Goal: Task Accomplishment & Management: Complete application form

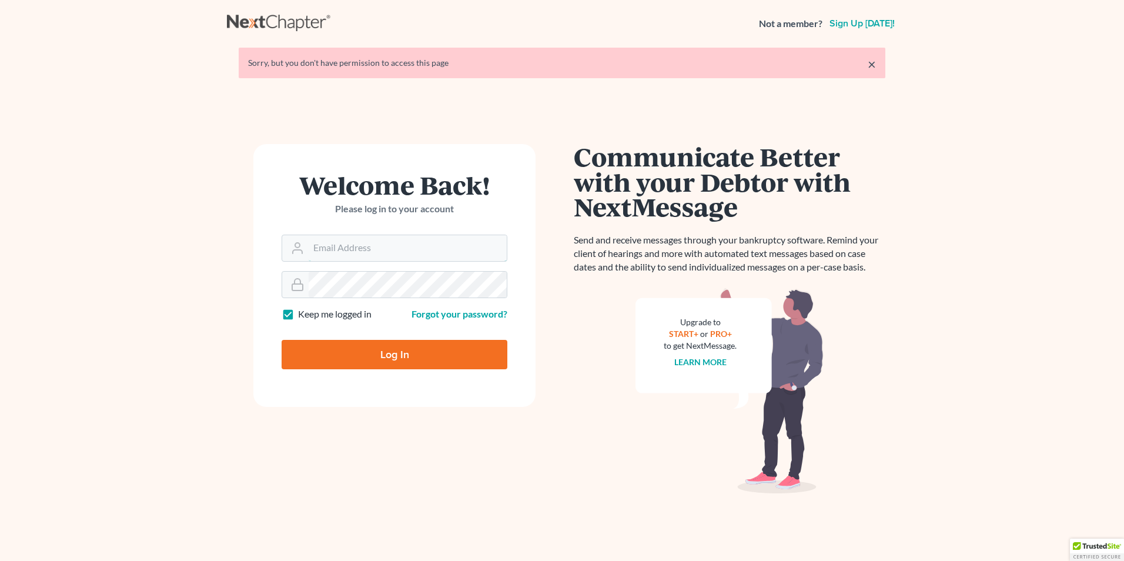
type input "j@[DOMAIN_NAME]"
click at [389, 357] on input "Log In" at bounding box center [395, 354] width 226 height 29
type input "Thinking..."
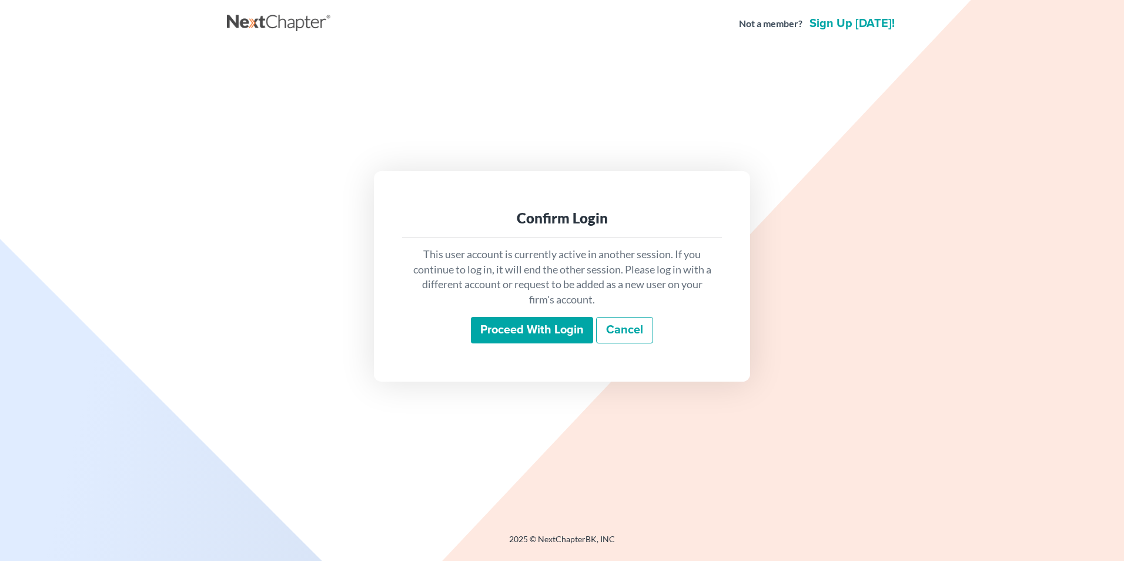
click at [546, 328] on input "Proceed with login" at bounding box center [532, 330] width 122 height 27
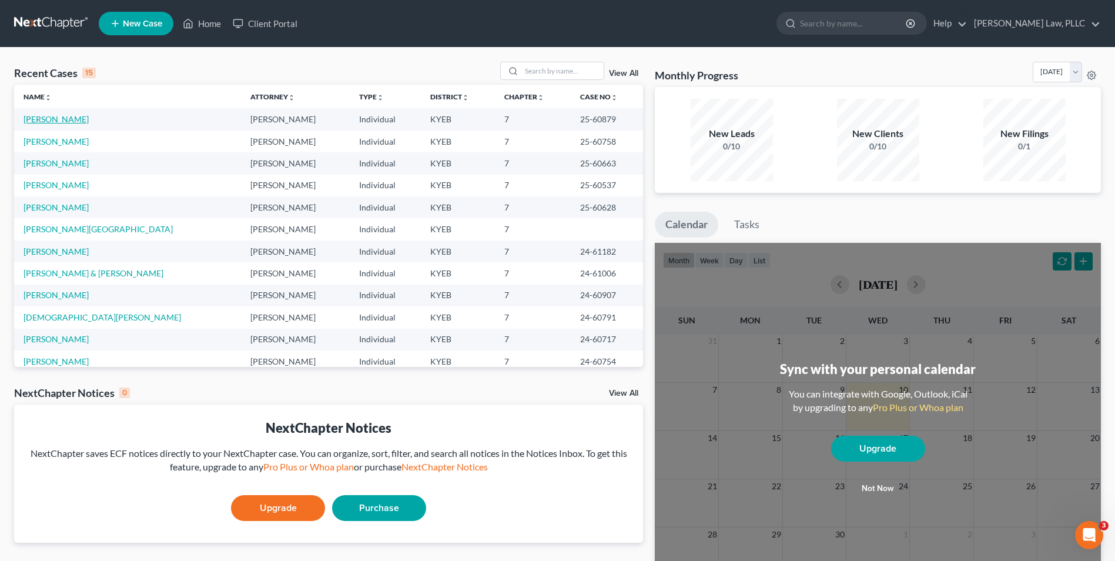
click at [70, 119] on link "[PERSON_NAME]" at bounding box center [56, 119] width 65 height 10
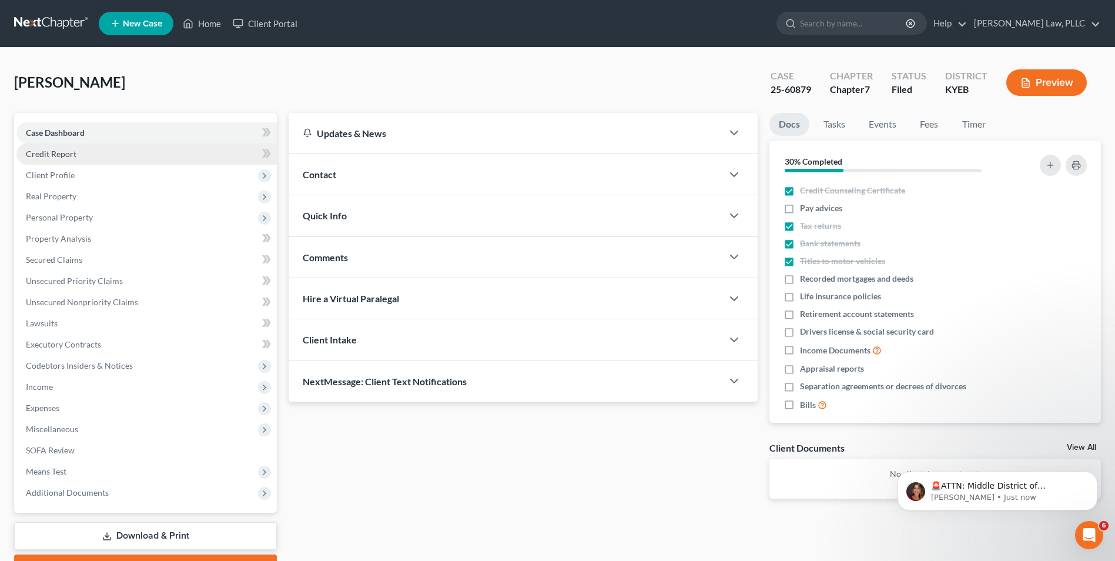
click at [93, 152] on link "Credit Report" at bounding box center [146, 153] width 260 height 21
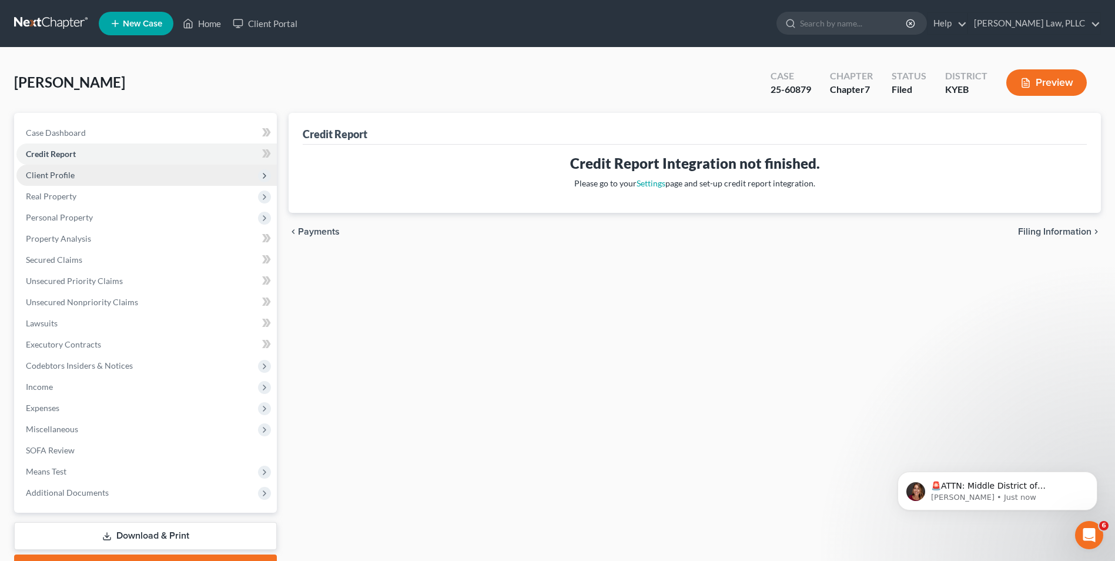
click at [73, 175] on span "Client Profile" at bounding box center [50, 175] width 49 height 10
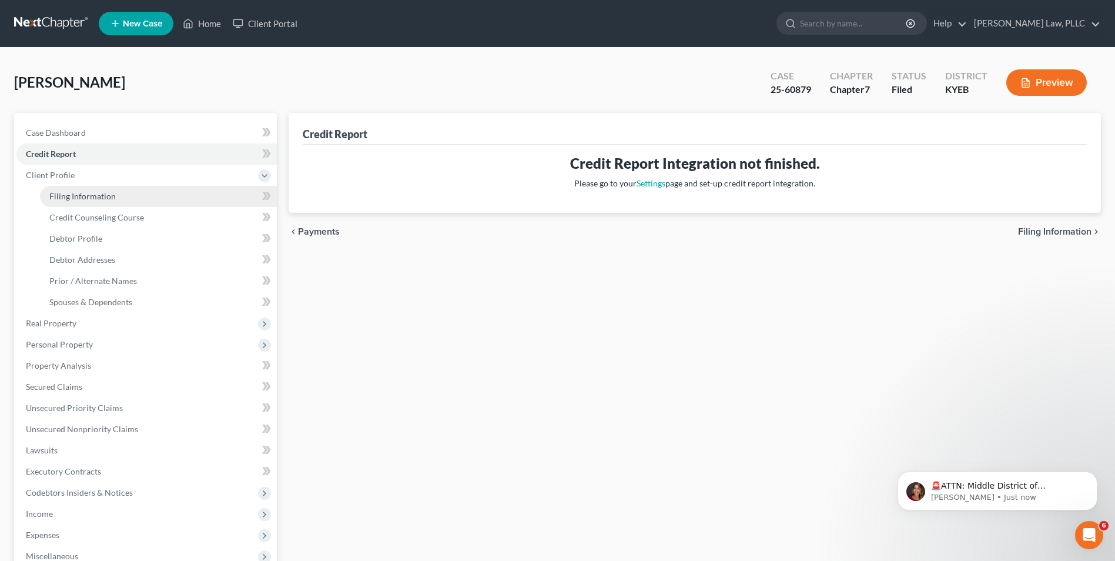
click at [92, 199] on span "Filing Information" at bounding box center [82, 196] width 66 height 10
select select "1"
select select "0"
select select "32"
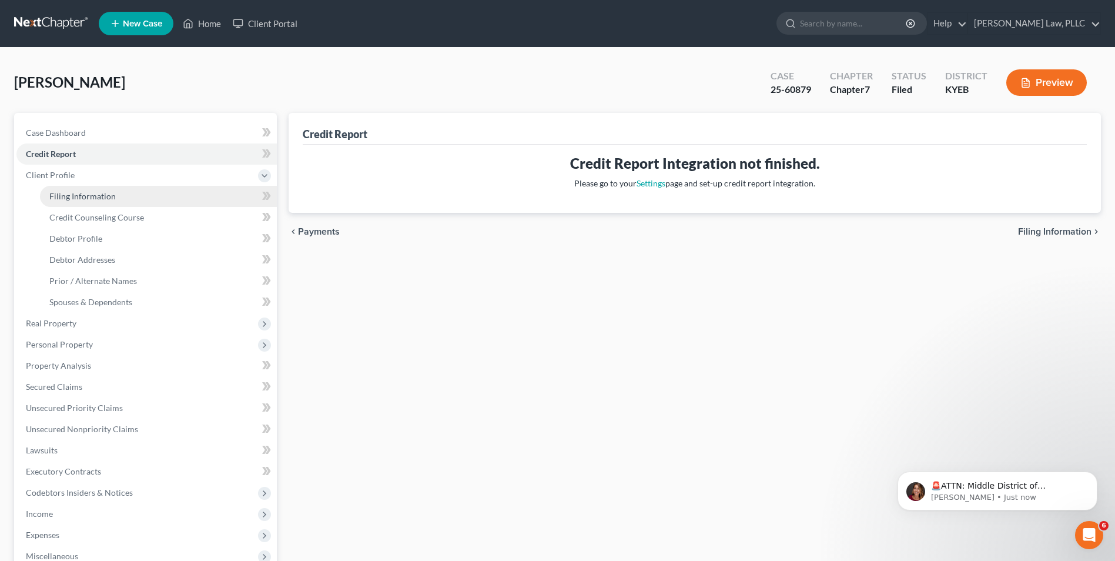
select select "0"
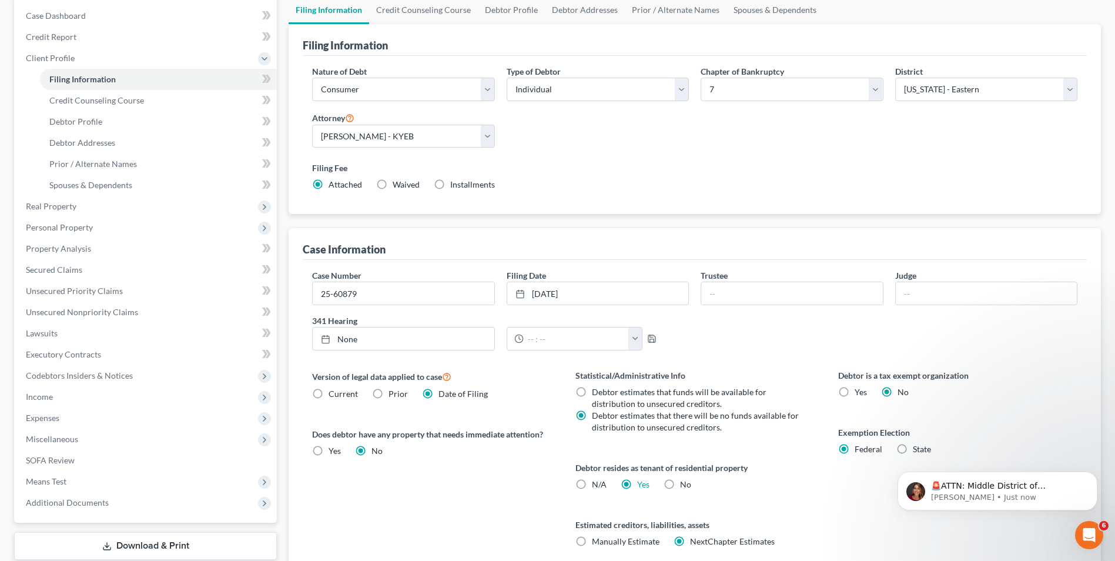
scroll to position [118, 0]
